Goal: Transaction & Acquisition: Purchase product/service

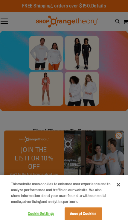
click at [85, 215] on button "Accept Cookies" at bounding box center [83, 214] width 37 height 13
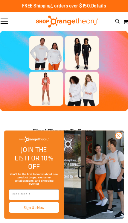
click at [123, 143] on img "FLYOUT Form" at bounding box center [94, 175] width 60 height 88
click at [120, 139] on circle "Close dialog" at bounding box center [119, 135] width 7 height 7
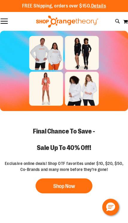
click at [79, 184] on button "Shop Now" at bounding box center [64, 186] width 57 height 15
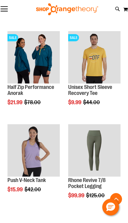
scroll to position [530, 0]
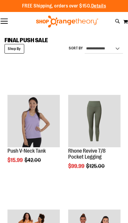
scroll to position [545, 0]
